Goal: Information Seeking & Learning: Learn about a topic

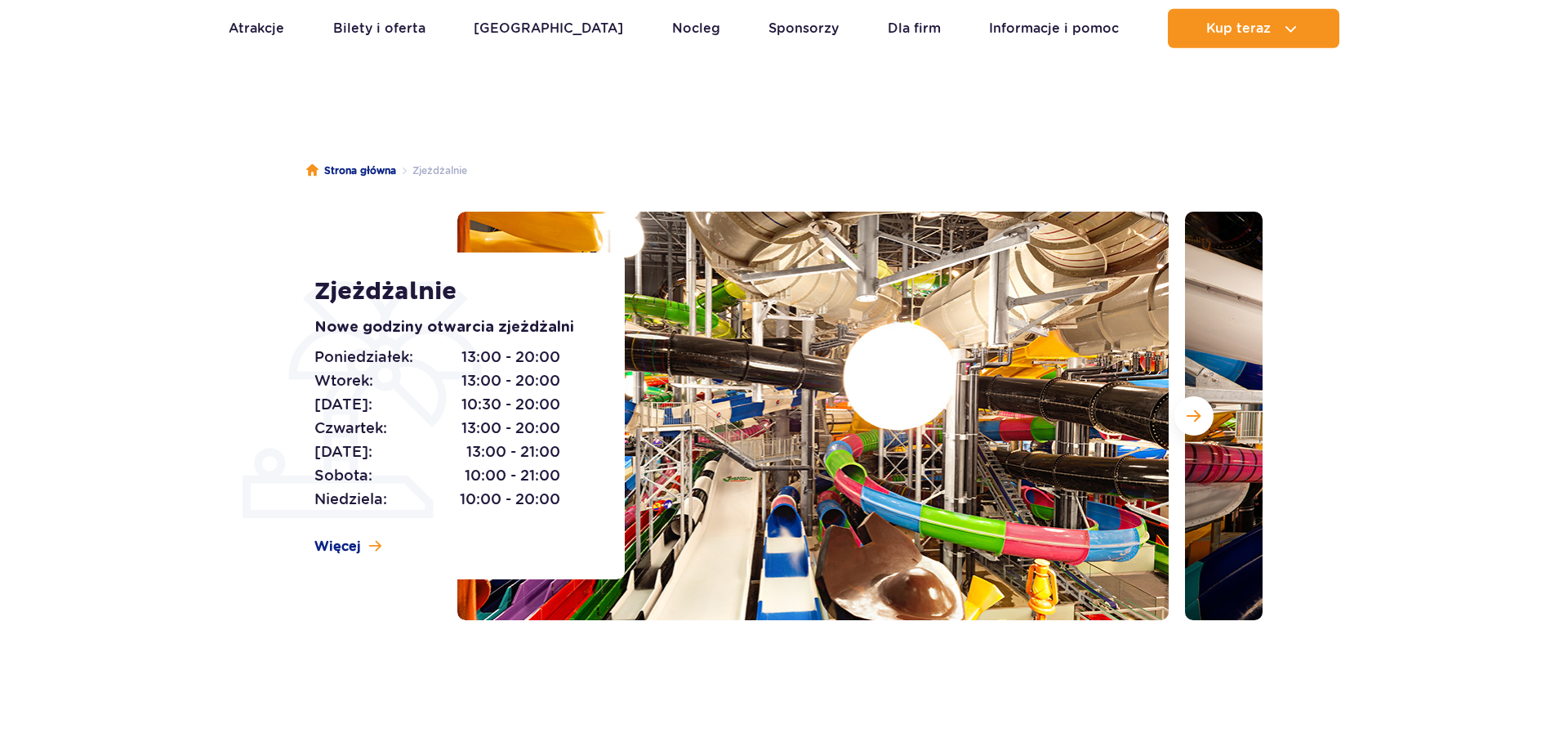
scroll to position [84, 0]
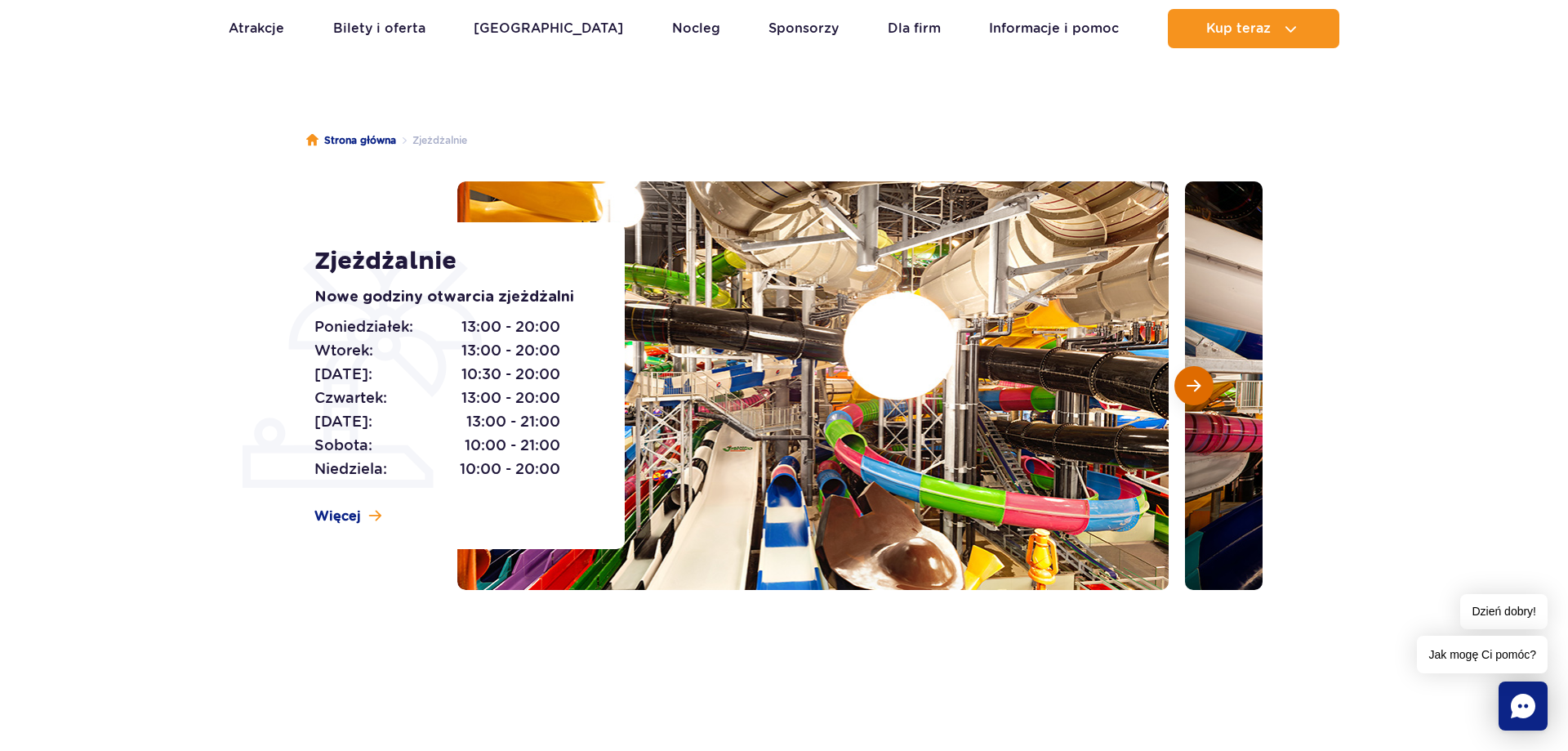
click at [1197, 387] on span "Następny slajd" at bounding box center [1194, 385] width 14 height 15
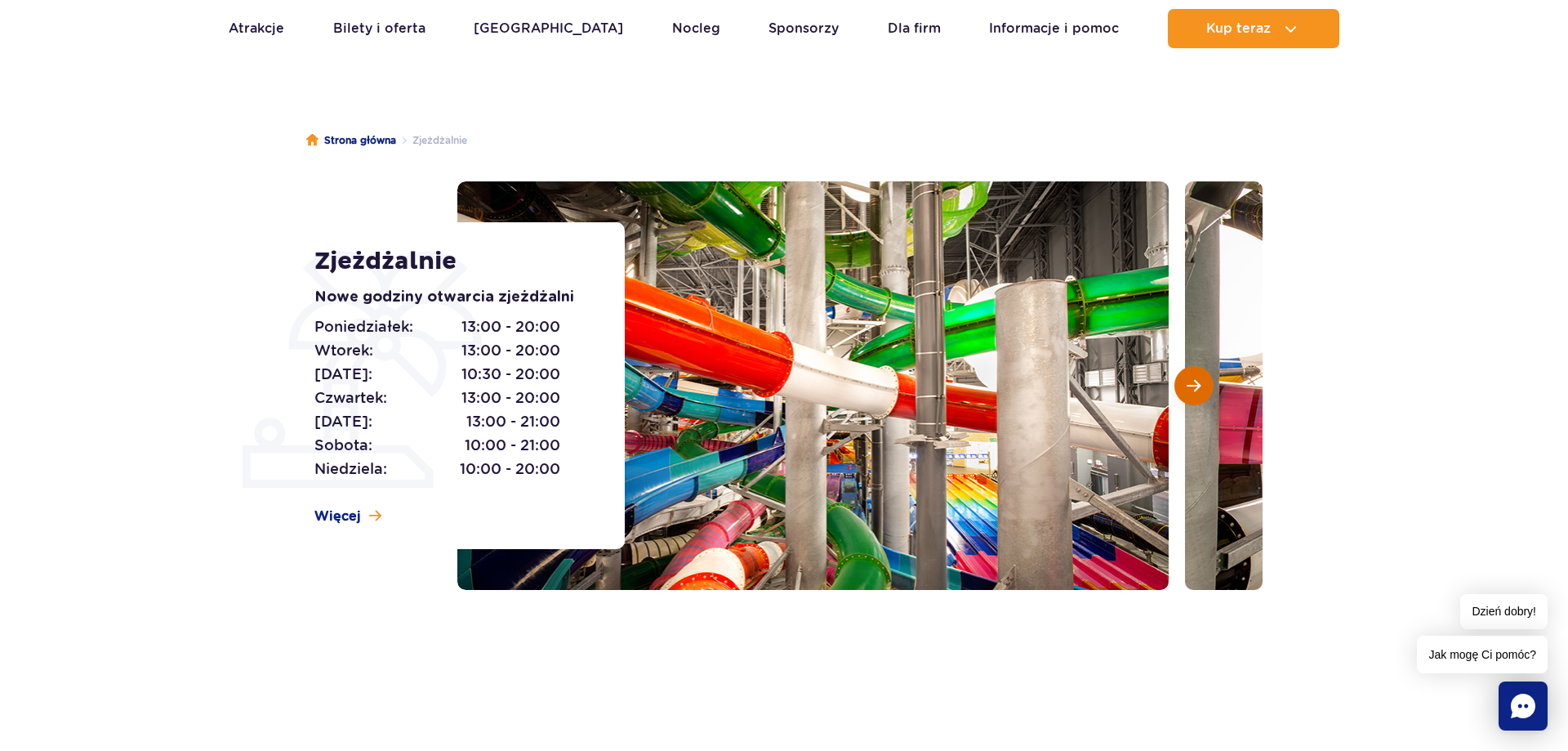
click at [1197, 386] on span "Następny slajd" at bounding box center [1194, 385] width 14 height 15
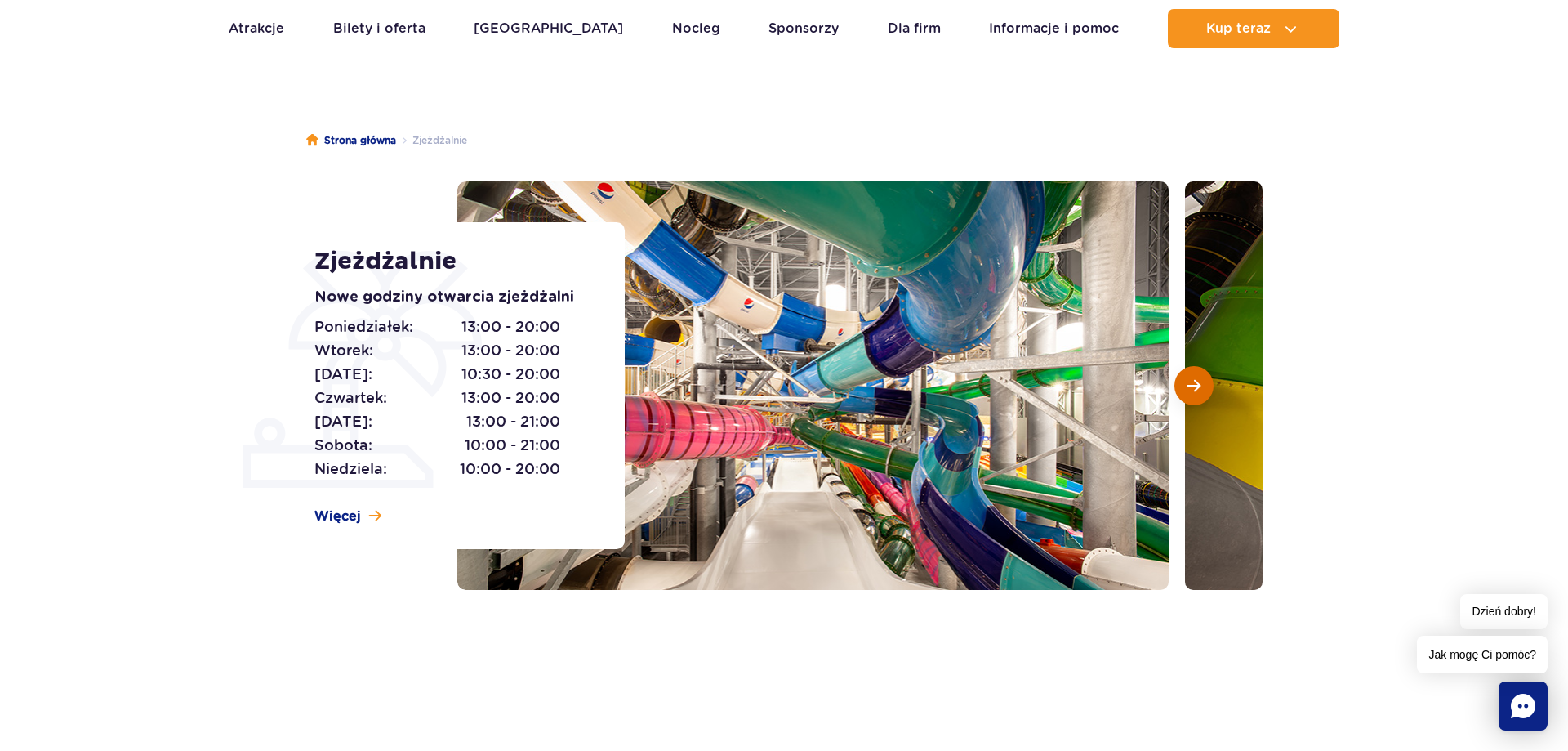
click at [1195, 383] on span "Następny slajd" at bounding box center [1194, 385] width 14 height 15
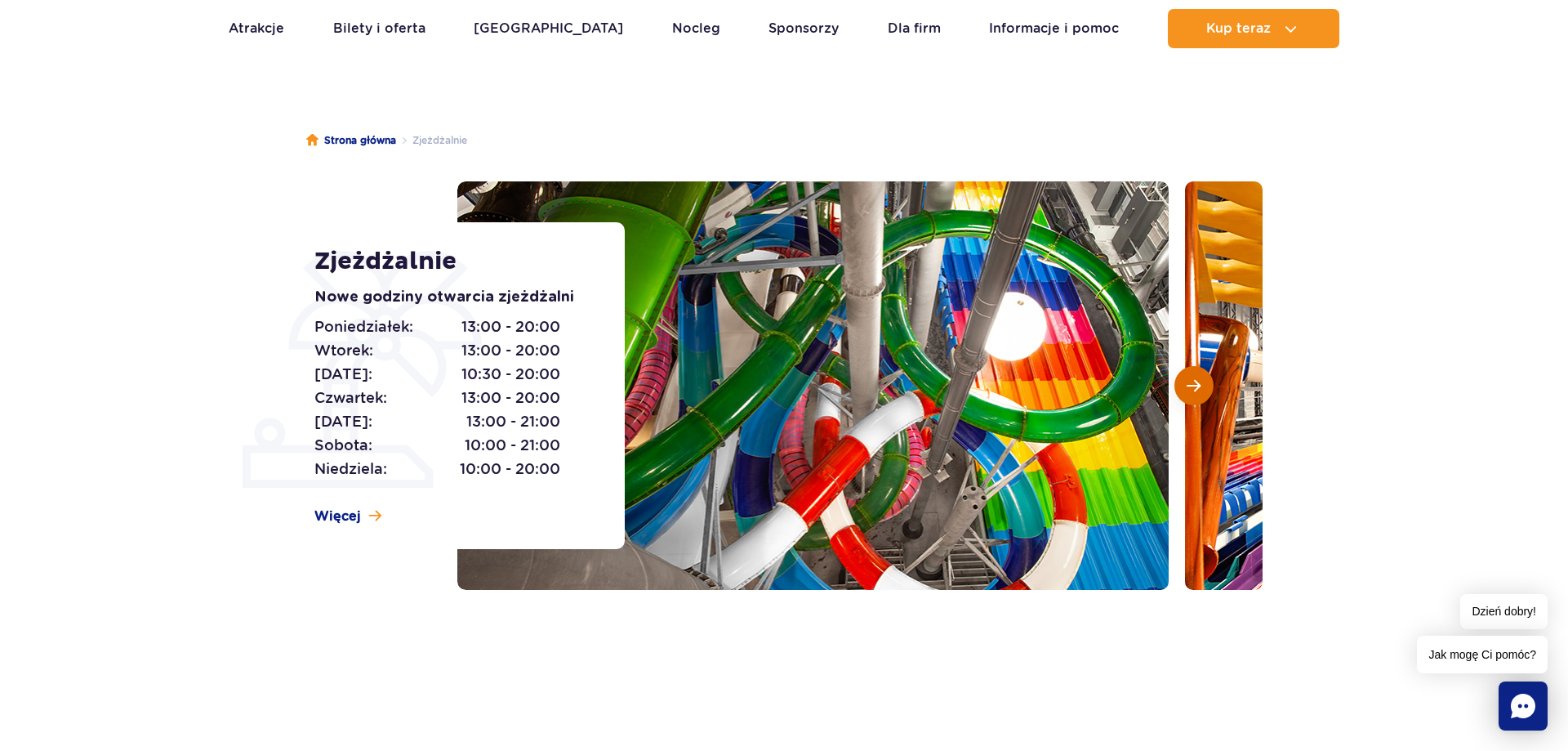
click at [1195, 383] on span "Następny slajd" at bounding box center [1194, 385] width 14 height 15
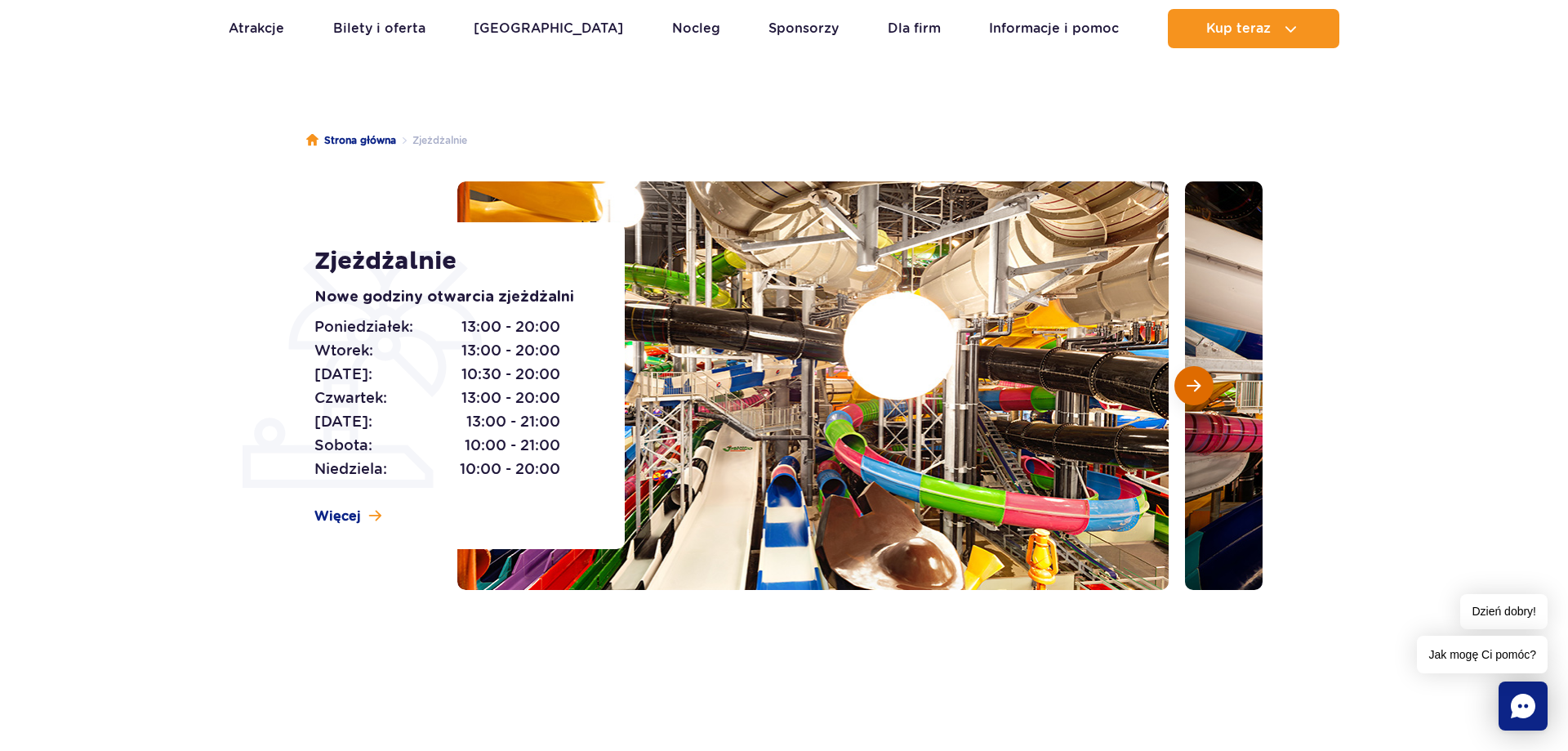
click at [1195, 383] on span "Następny slajd" at bounding box center [1194, 385] width 14 height 15
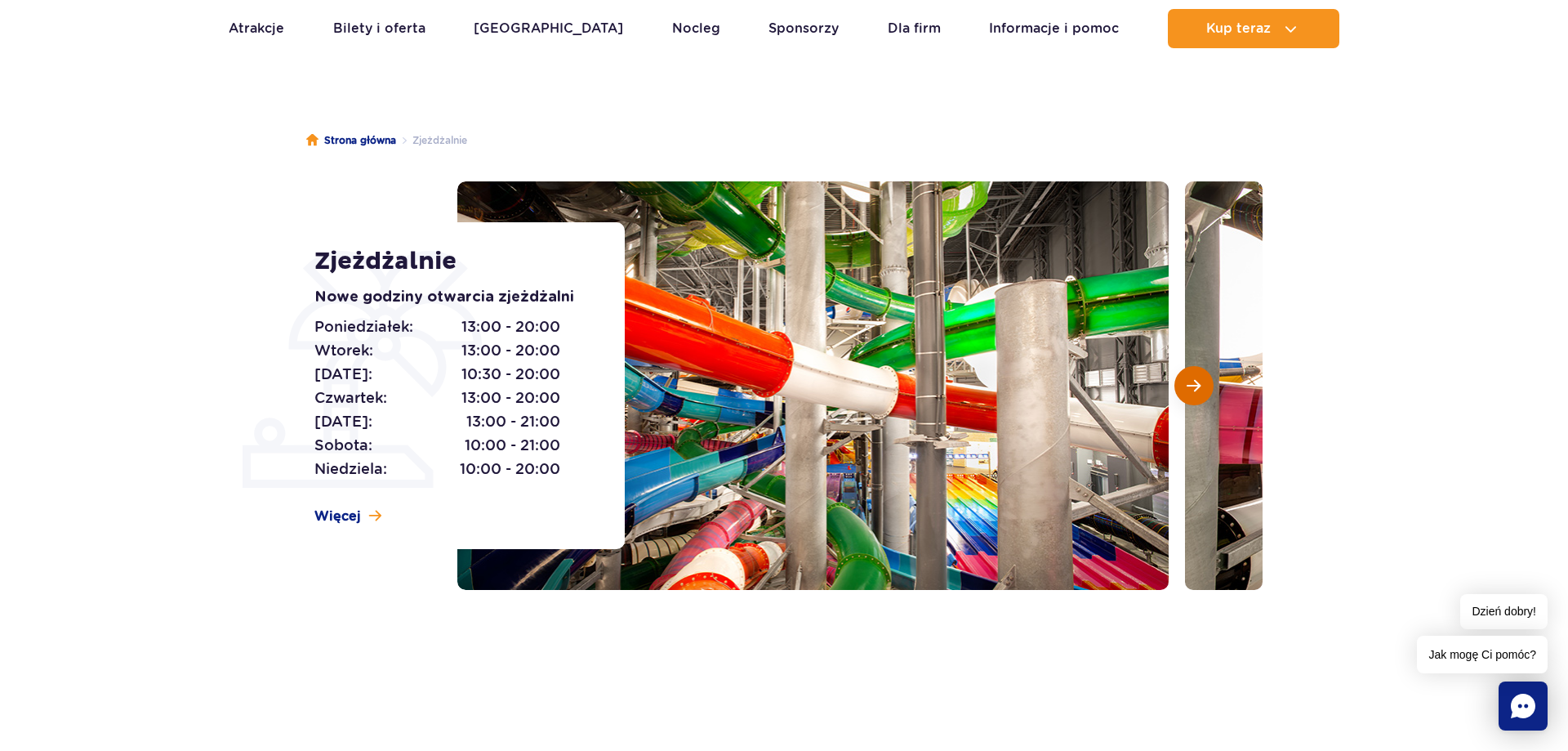
click at [1195, 383] on span "Następny slajd" at bounding box center [1194, 385] width 14 height 15
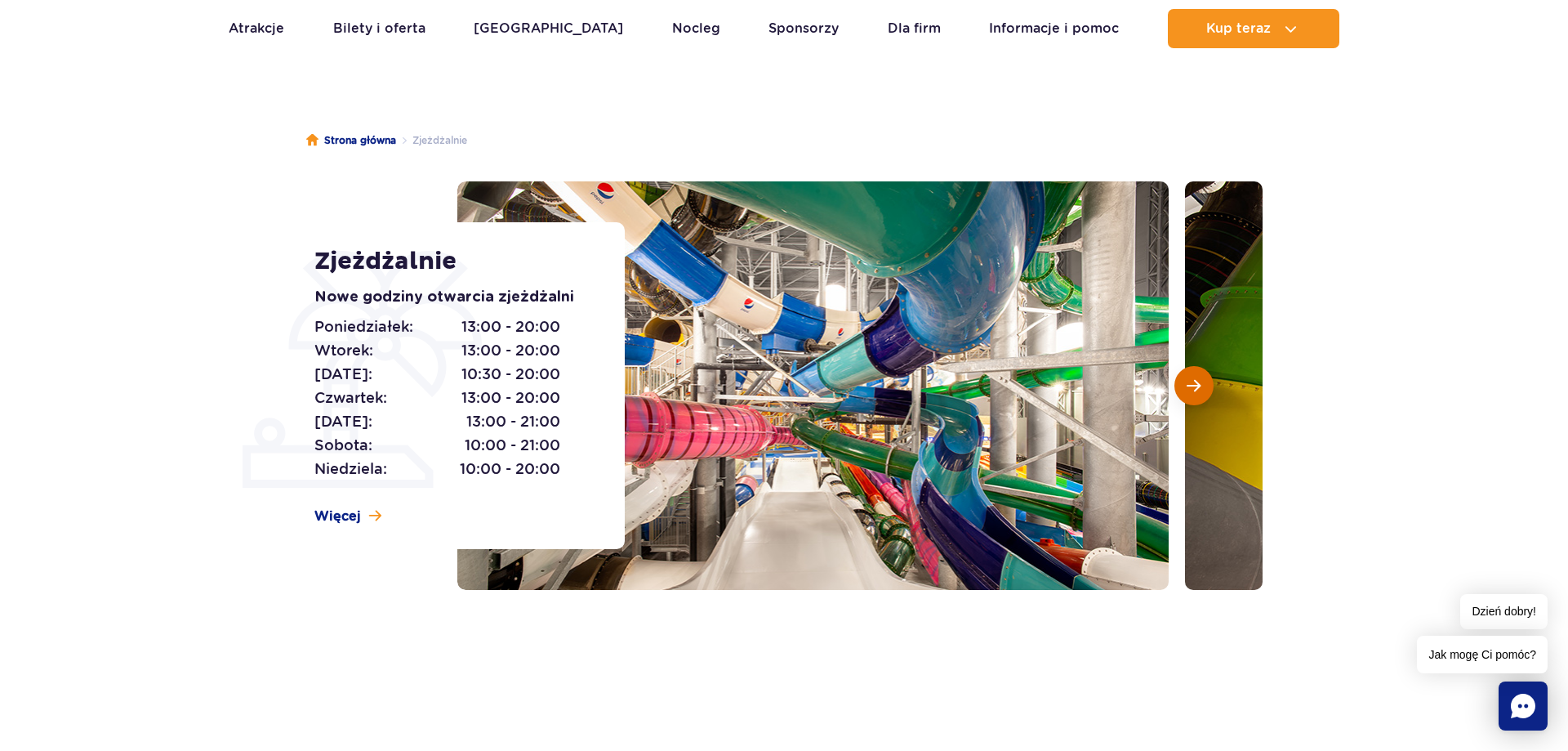
click at [1195, 383] on span "Następny slajd" at bounding box center [1194, 385] width 14 height 15
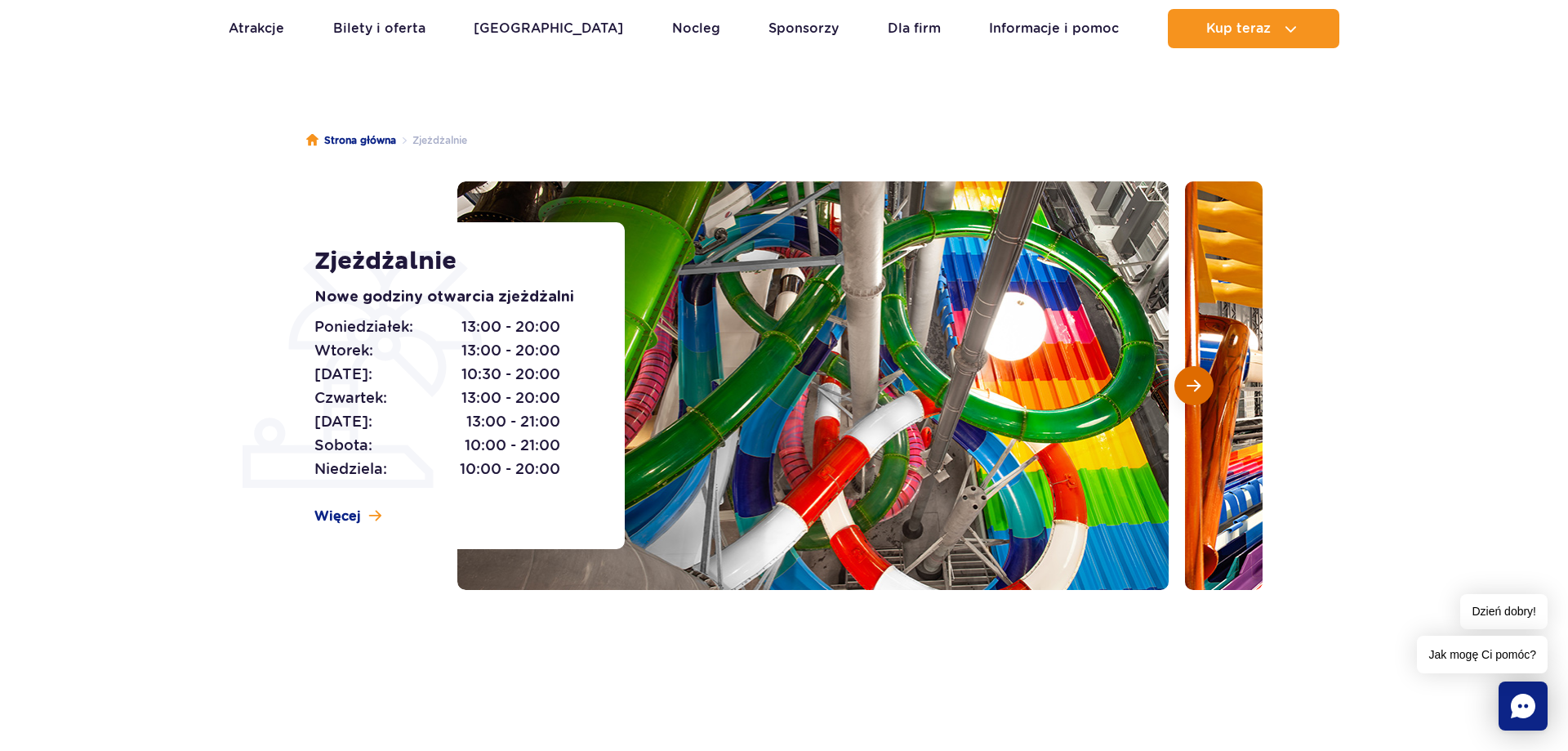
click at [1195, 383] on span "Następny slajd" at bounding box center [1194, 385] width 14 height 15
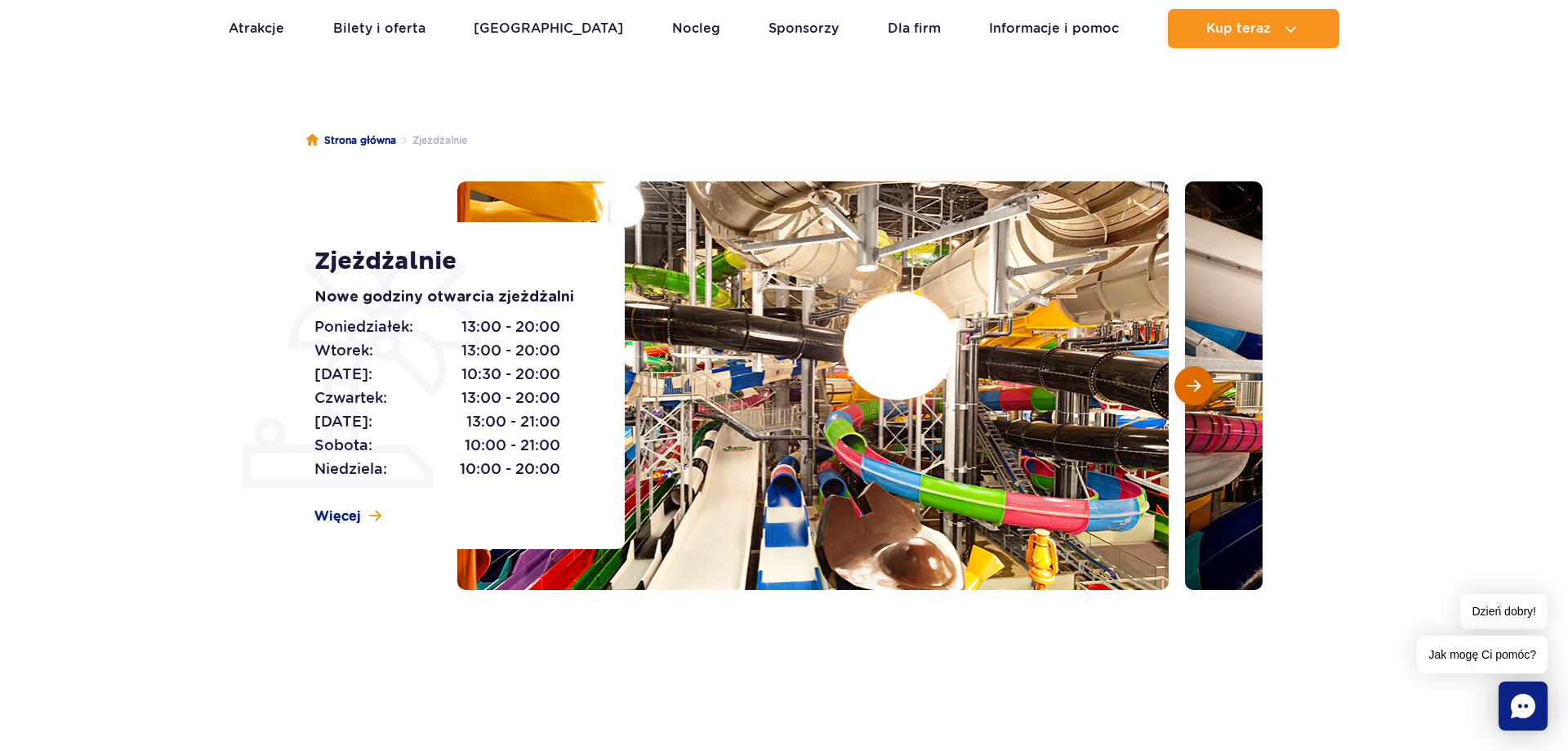
click at [1195, 383] on span "Następny slajd" at bounding box center [1194, 385] width 14 height 15
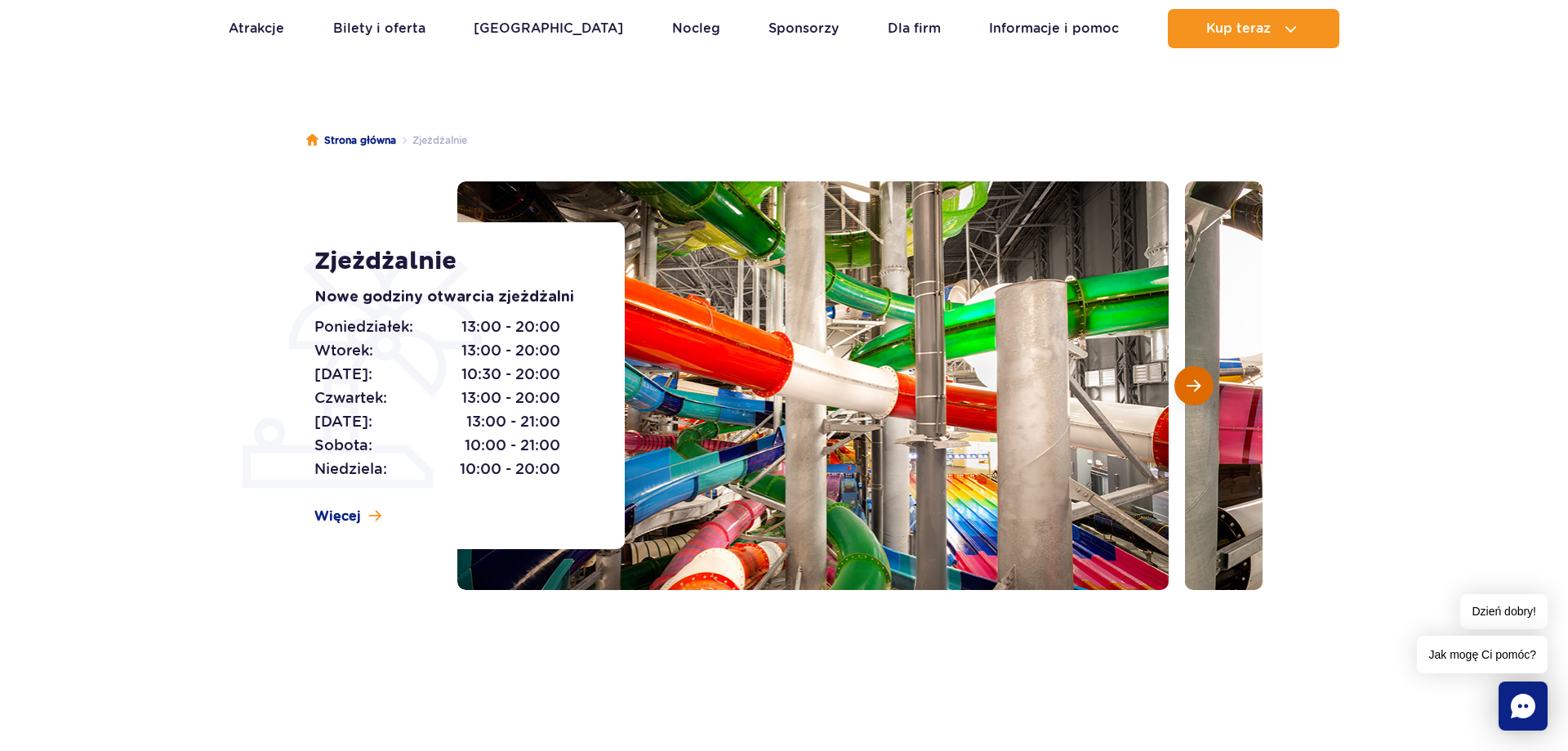
click at [1195, 383] on span "Następny slajd" at bounding box center [1194, 385] width 14 height 15
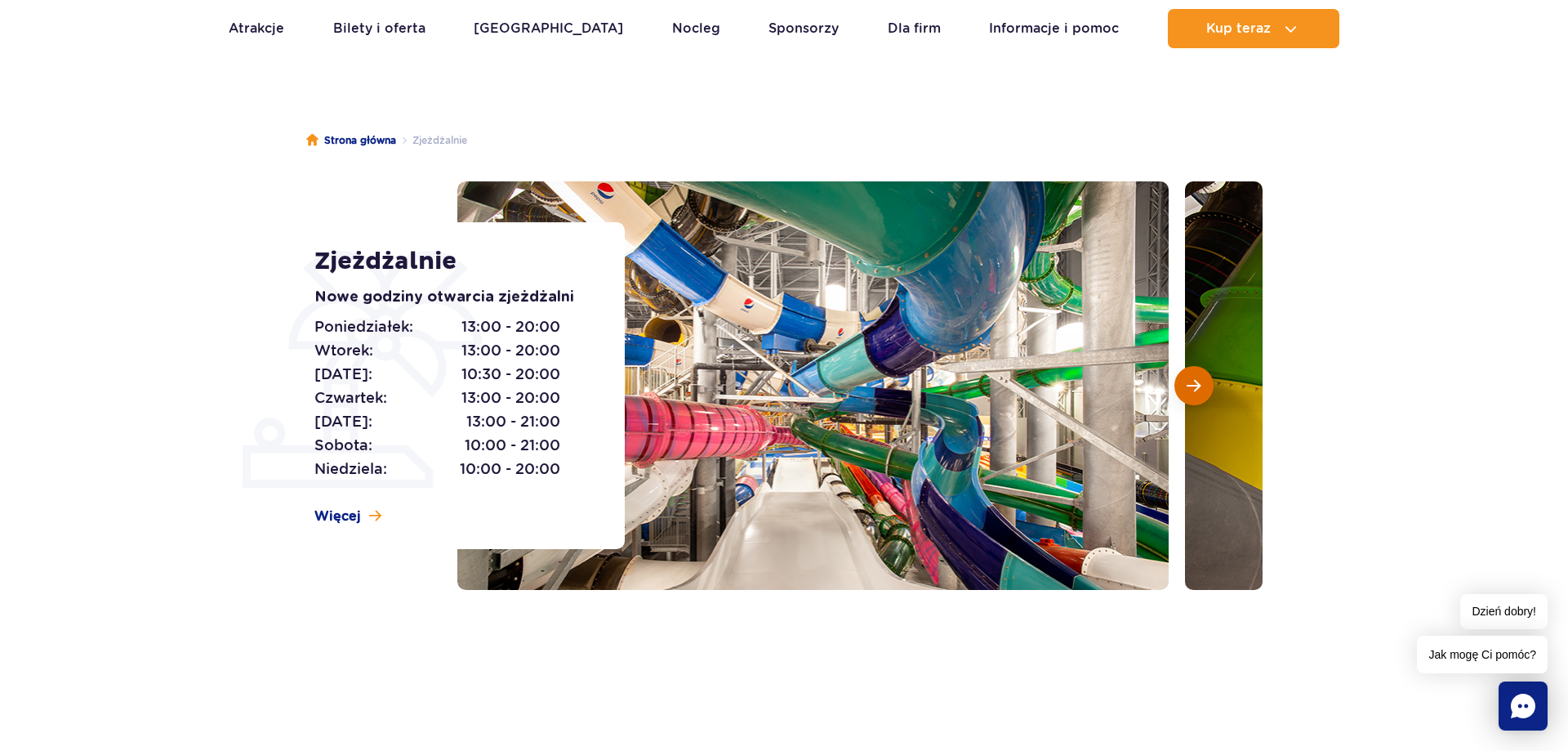
click at [1195, 383] on span "Następny slajd" at bounding box center [1194, 385] width 14 height 15
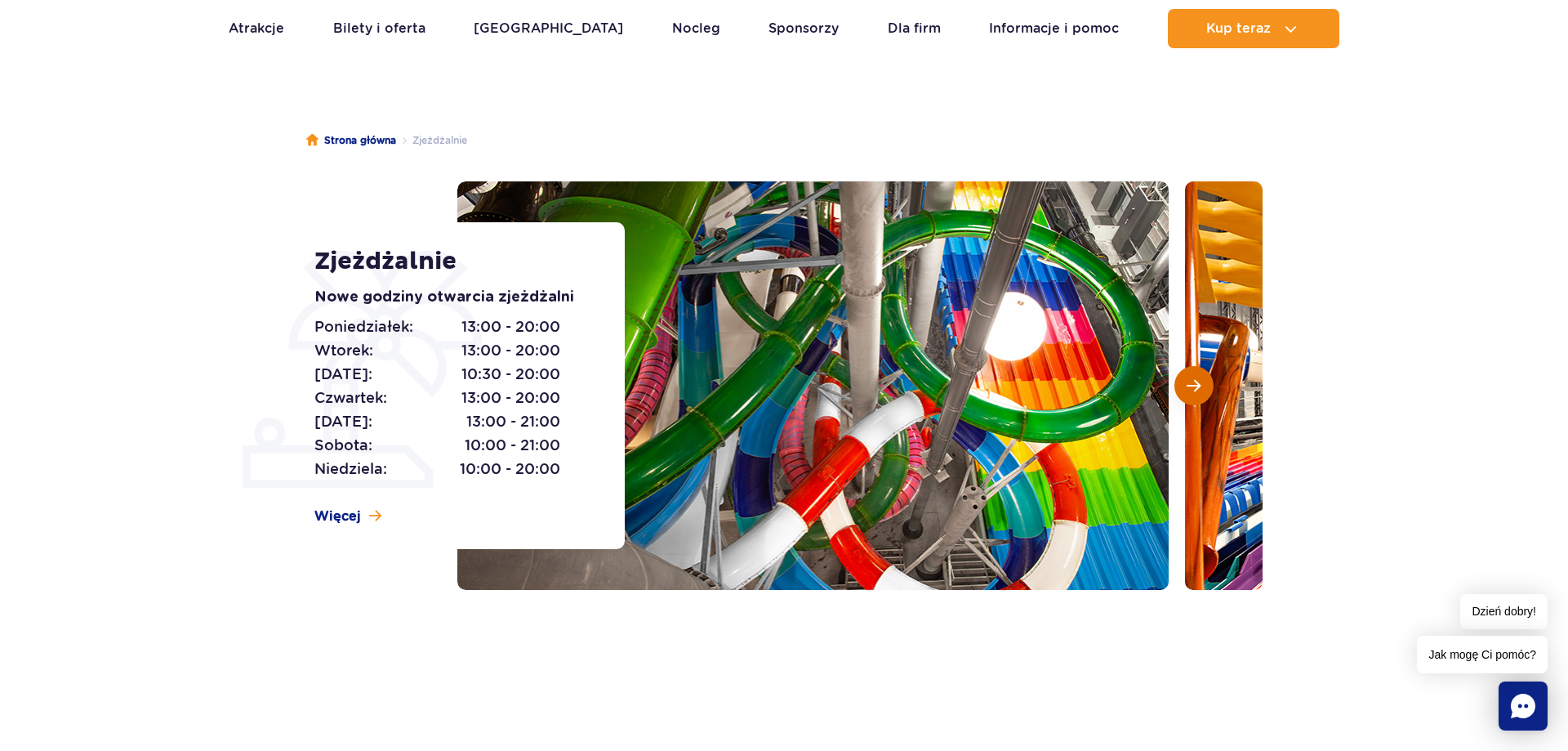
click at [1195, 383] on span "Następny slajd" at bounding box center [1194, 385] width 14 height 15
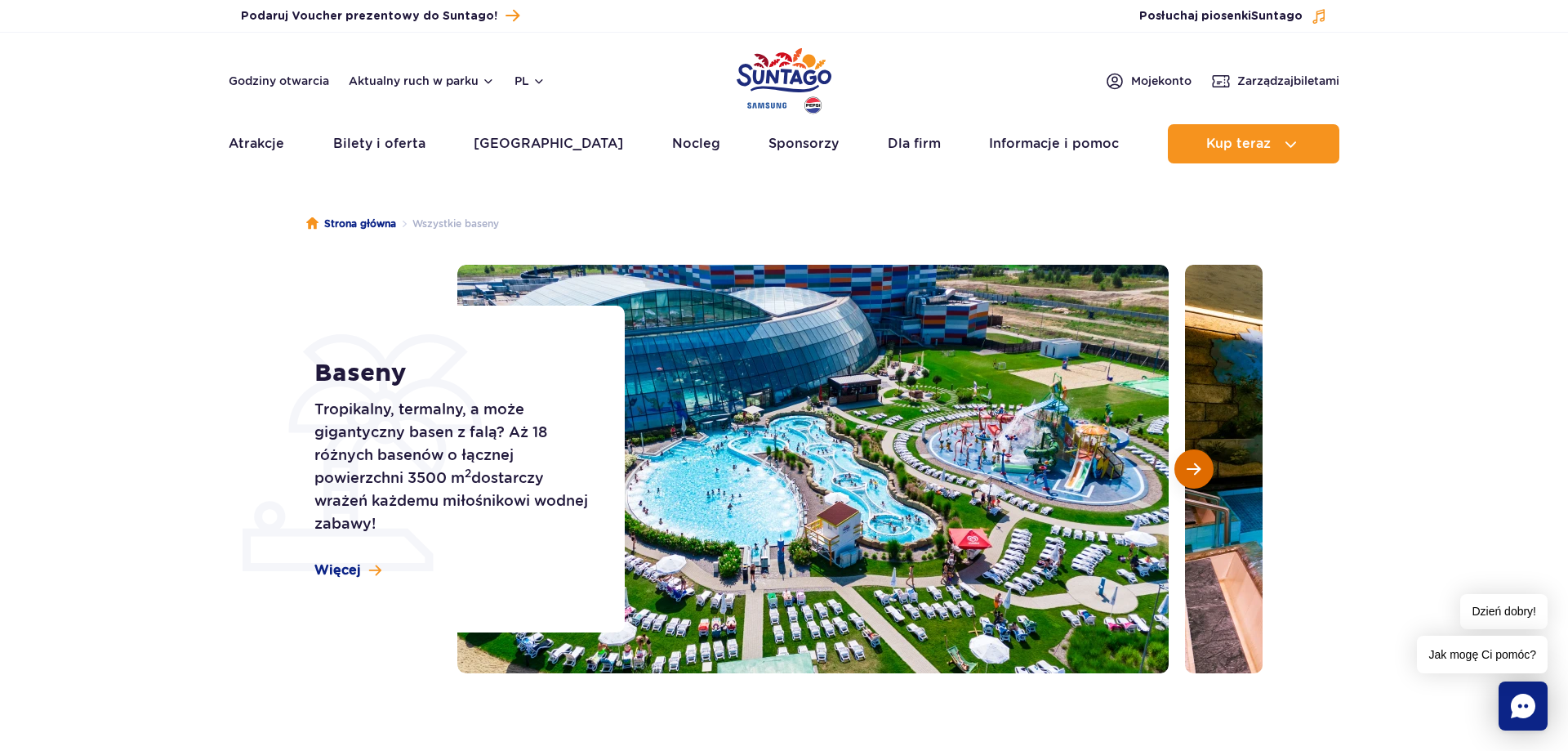
click at [1196, 454] on button "Następny slajd" at bounding box center [1194, 468] width 39 height 39
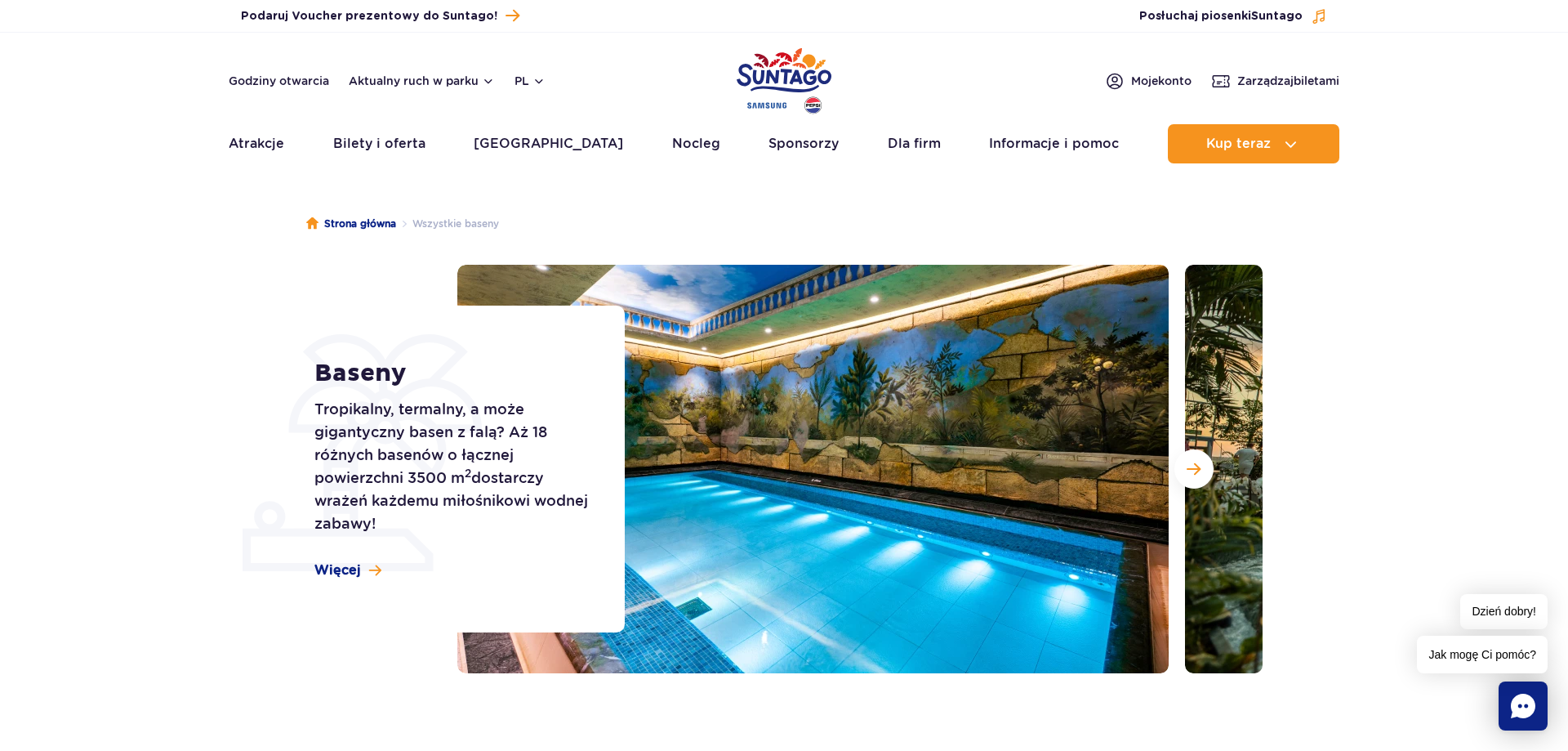
click at [1188, 448] on img at bounding box center [1540, 469] width 712 height 408
click at [1196, 458] on button "Następny slajd" at bounding box center [1194, 468] width 39 height 39
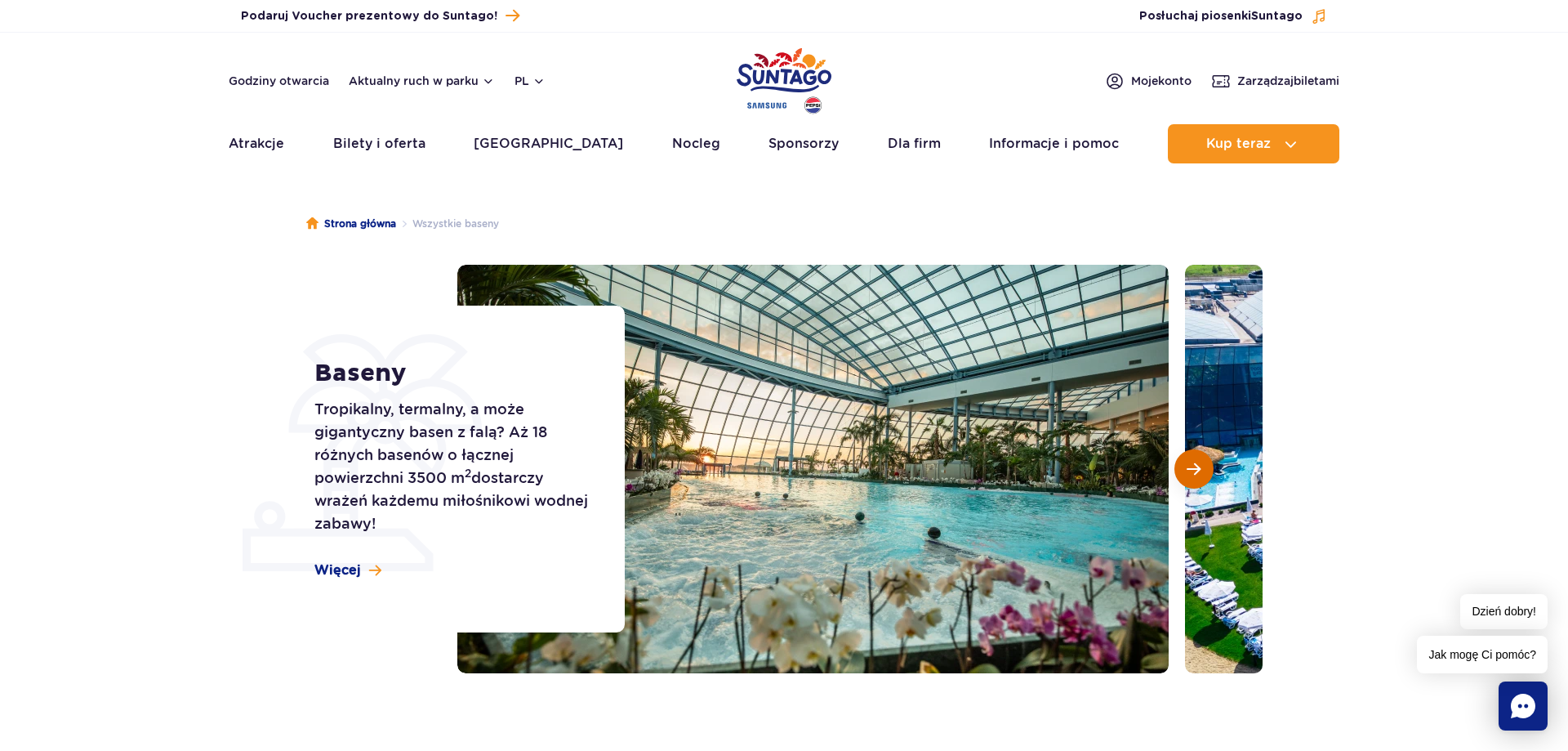
click at [1197, 466] on span "Następny slajd" at bounding box center [1194, 468] width 14 height 15
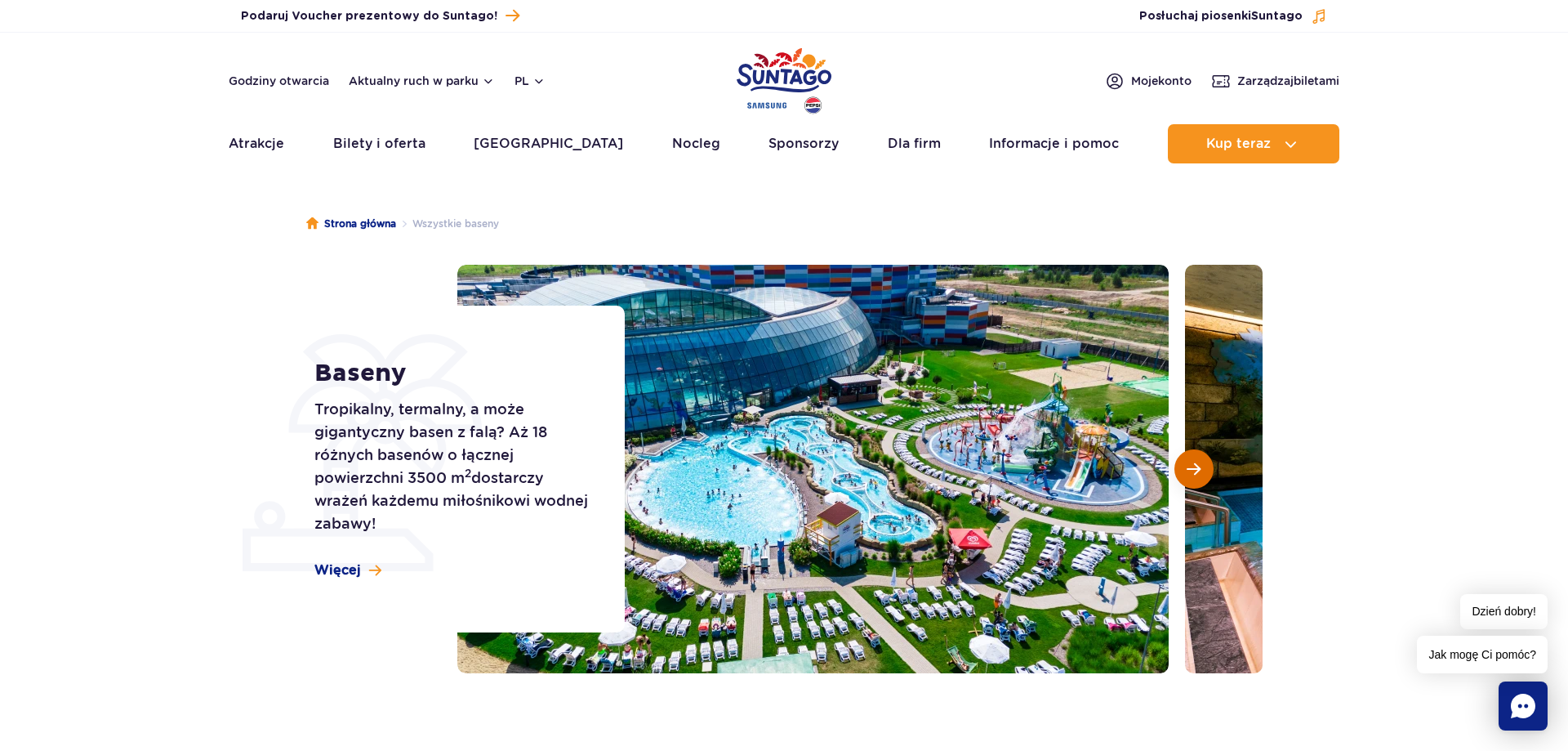
click at [1197, 466] on span "Następny slajd" at bounding box center [1194, 468] width 14 height 15
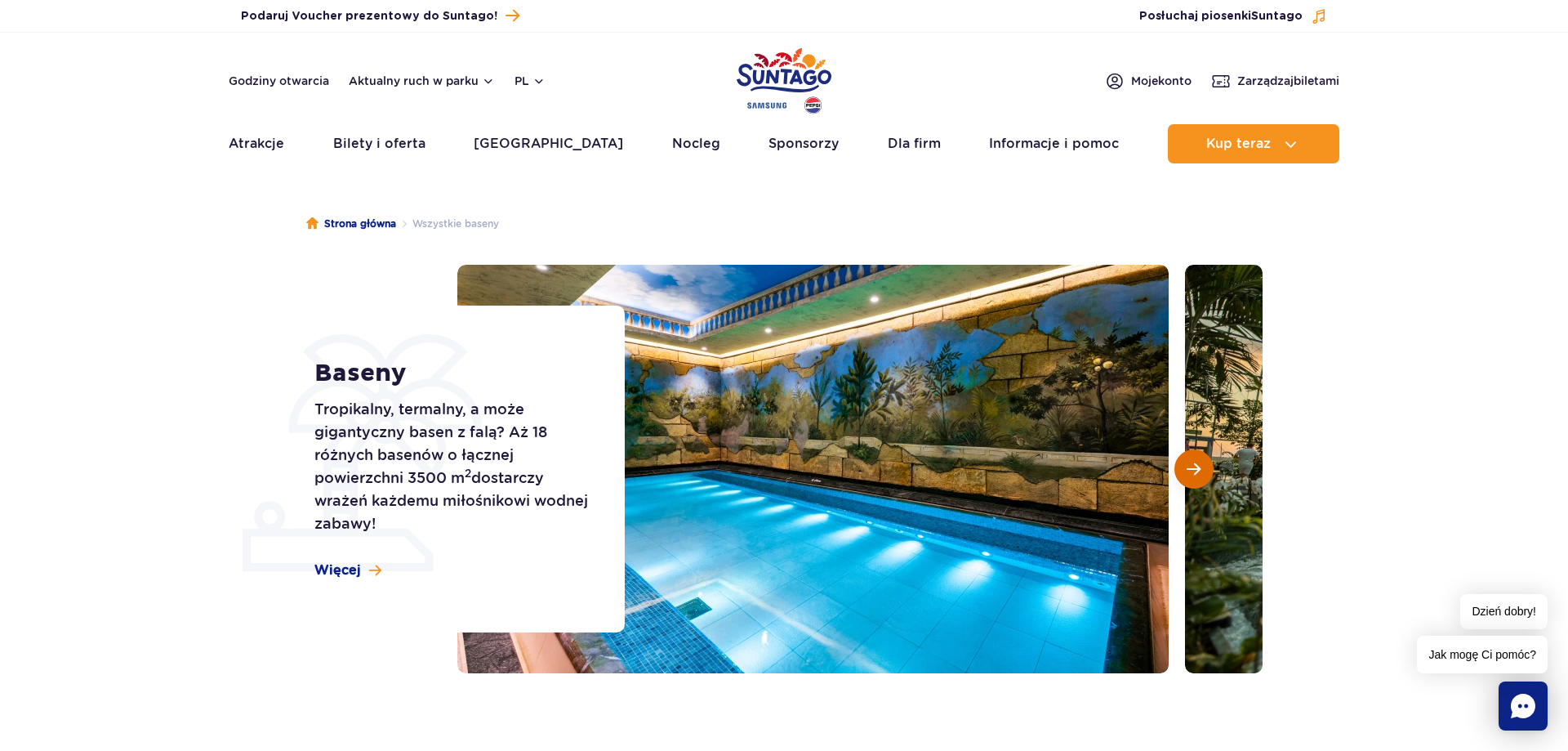
click at [1197, 466] on span "Następny slajd" at bounding box center [1194, 468] width 14 height 15
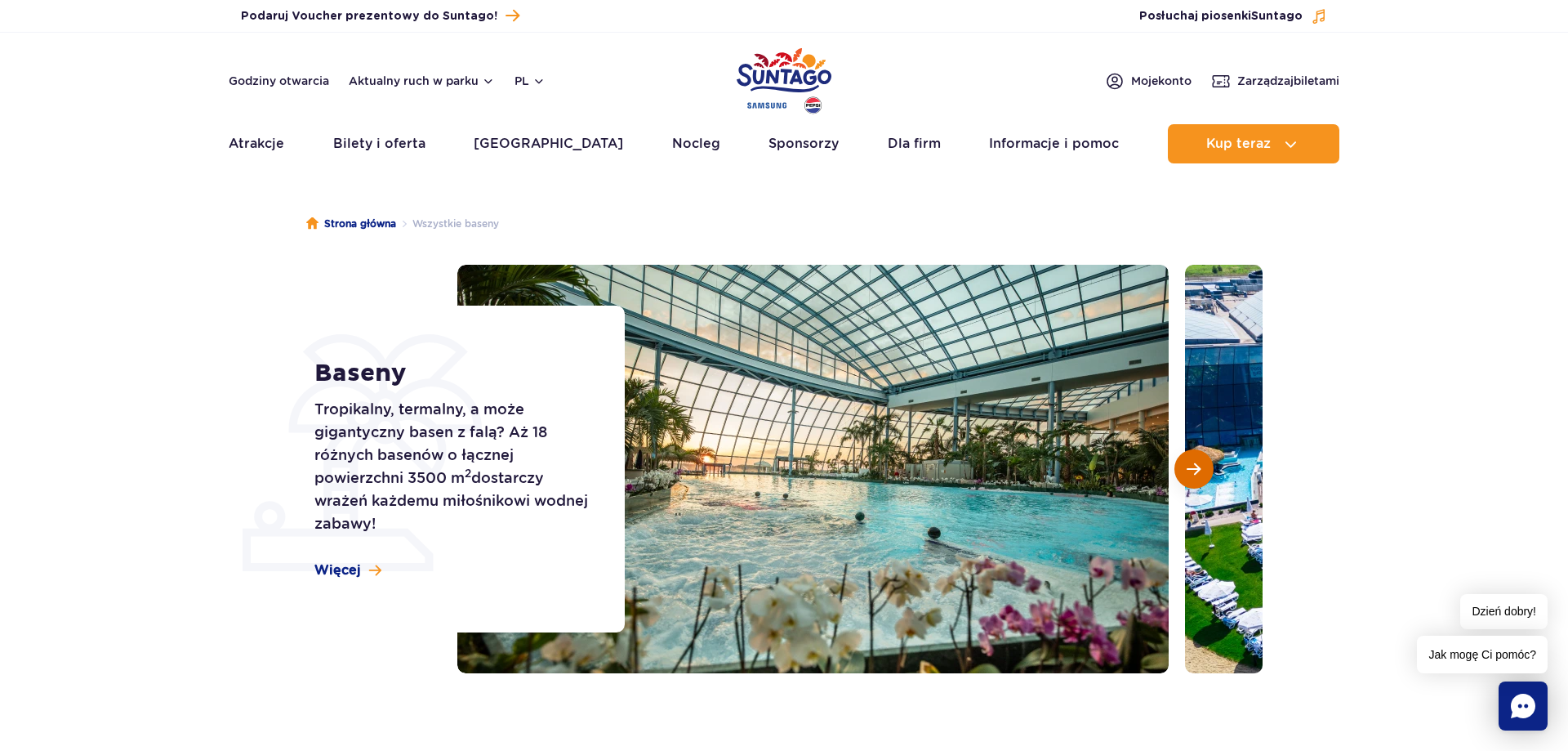
click at [1197, 466] on span "Następny slajd" at bounding box center [1194, 468] width 14 height 15
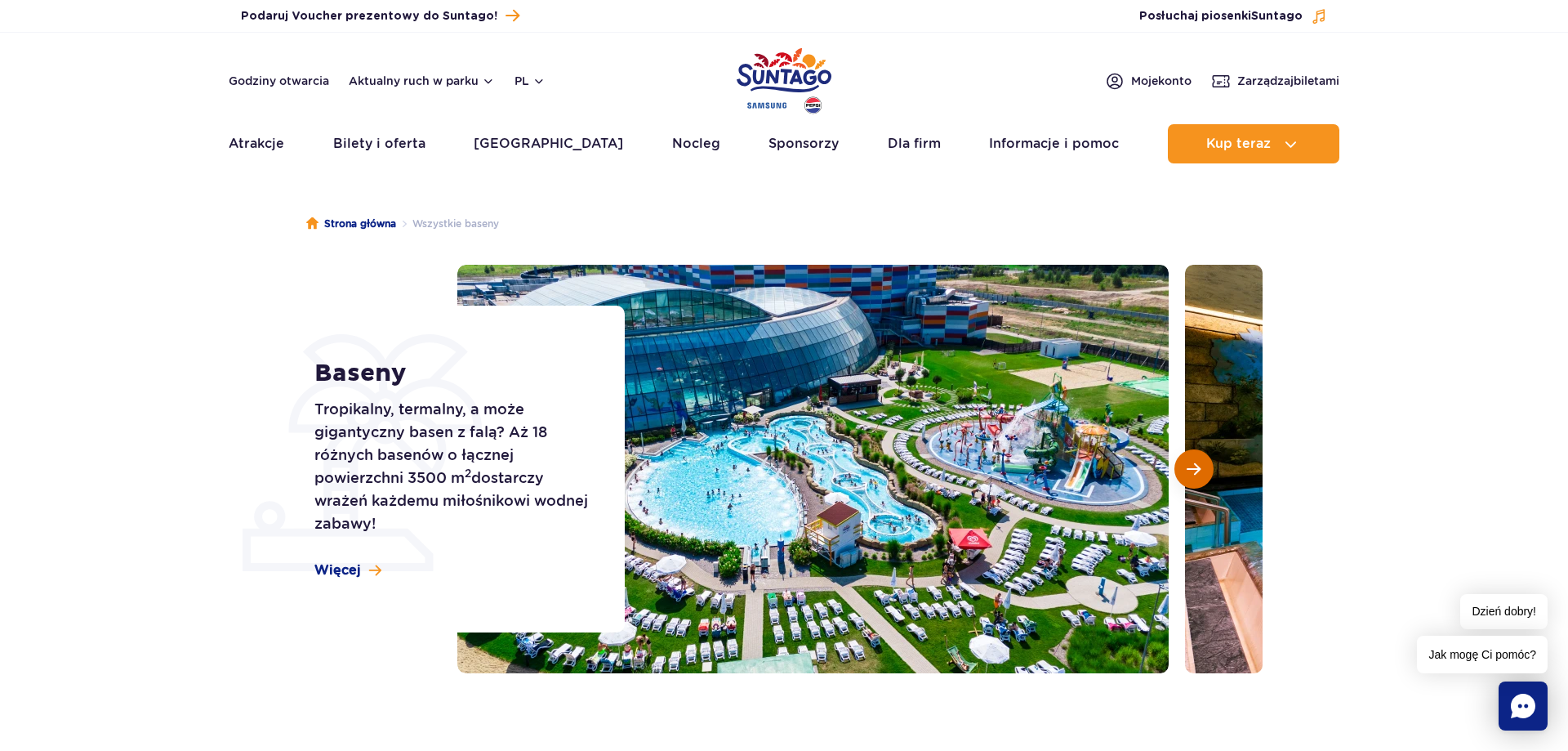
click at [1197, 466] on span "Następny slajd" at bounding box center [1194, 468] width 14 height 15
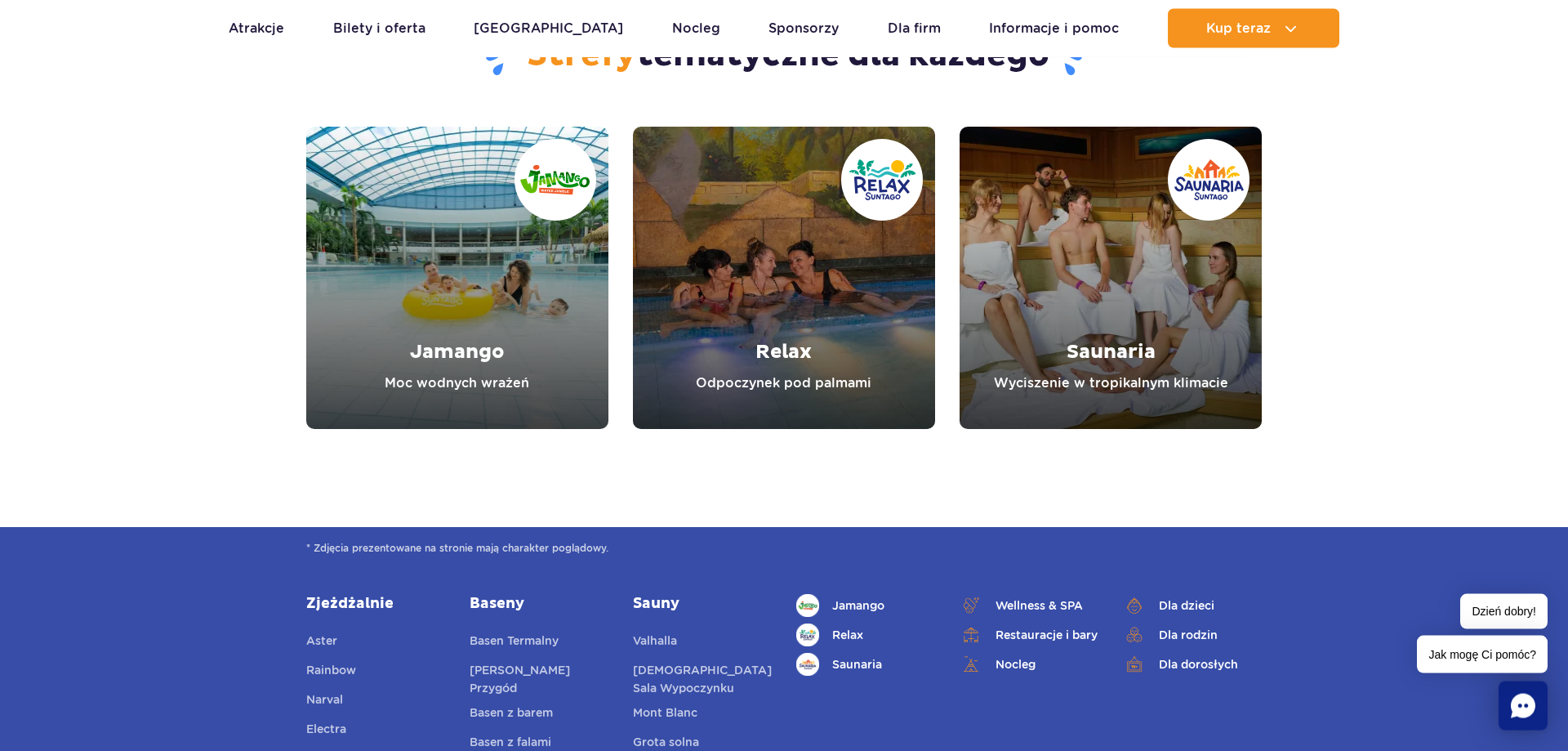
scroll to position [4834, 0]
